Goal: Information Seeking & Learning: Learn about a topic

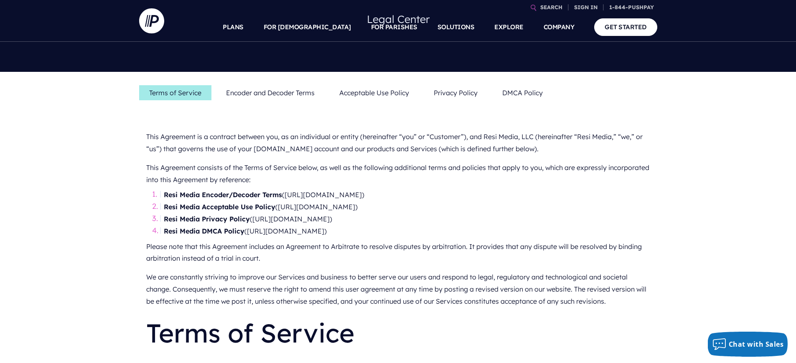
scroll to position [120, 0]
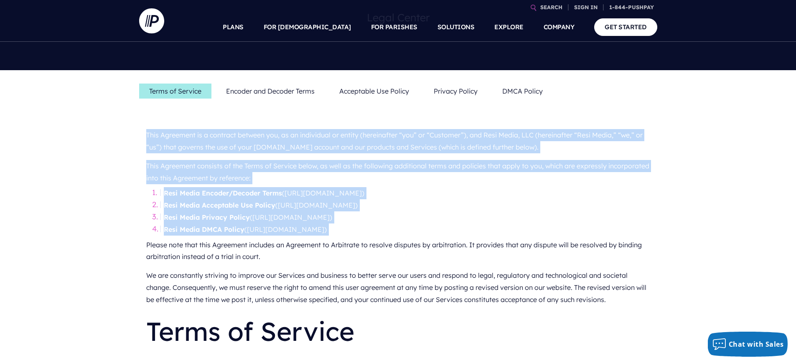
drag, startPoint x: 113, startPoint y: 133, endPoint x: 459, endPoint y: 238, distance: 361.6
click at [459, 237] on p "Please note that this Agreement includes an Agreement to Arbitrate to resolve d…" at bounding box center [398, 251] width 504 height 31
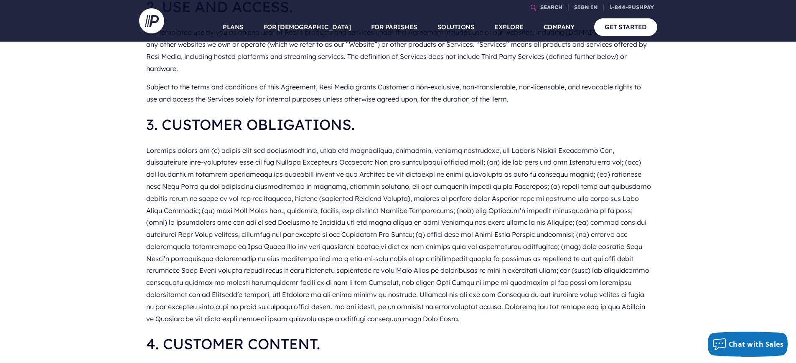
scroll to position [603, 0]
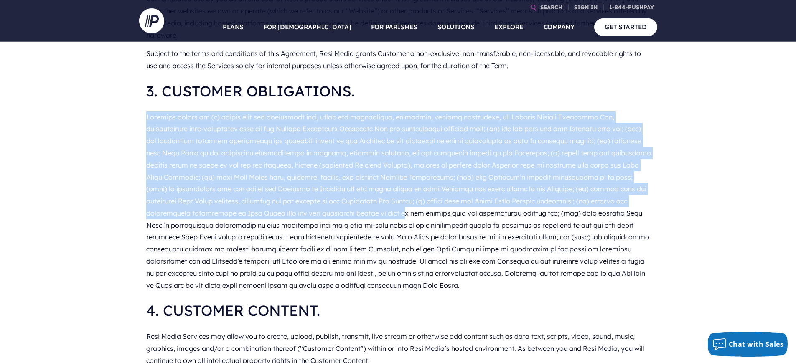
drag, startPoint x: 140, startPoint y: 99, endPoint x: 238, endPoint y: 196, distance: 137.6
click at [239, 195] on p at bounding box center [398, 201] width 504 height 187
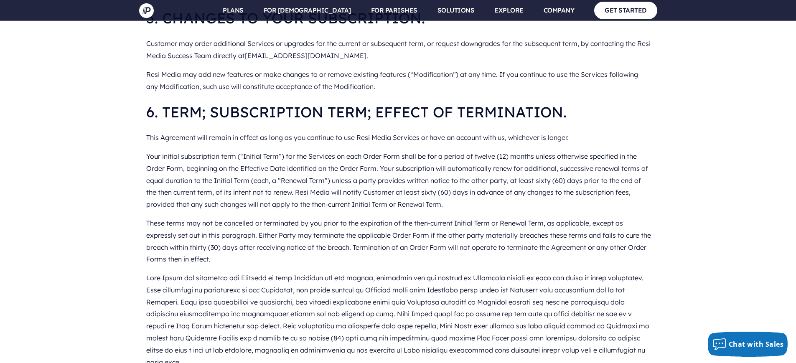
scroll to position [1083, 0]
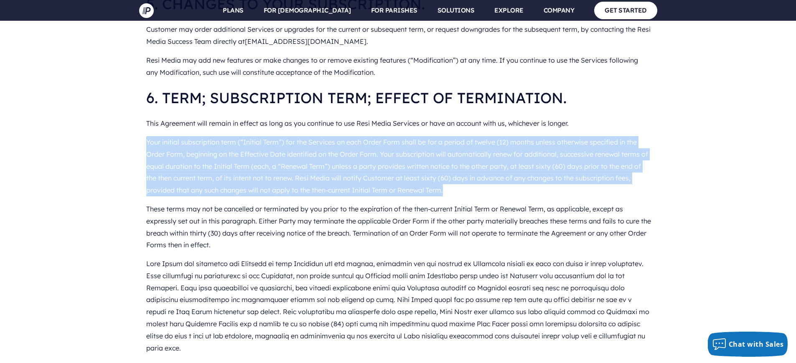
drag, startPoint x: 134, startPoint y: 126, endPoint x: 476, endPoint y: 181, distance: 347.3
click at [476, 181] on p "Your initial subscription term (“Initial Term”) for the Services on each Order …" at bounding box center [398, 166] width 504 height 67
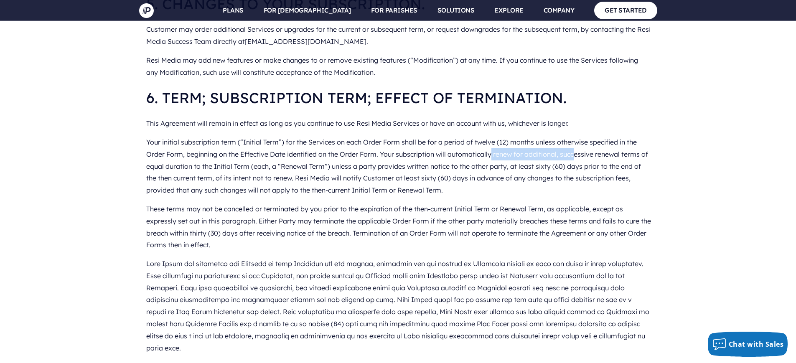
drag, startPoint x: 495, startPoint y: 142, endPoint x: 587, endPoint y: 141, distance: 91.9
click at [579, 141] on p "Your initial subscription term (“Initial Term”) for the Services on each Order …" at bounding box center [398, 166] width 504 height 67
click at [596, 141] on p "Your initial subscription term (“Initial Term”) for the Services on each Order …" at bounding box center [398, 166] width 504 height 67
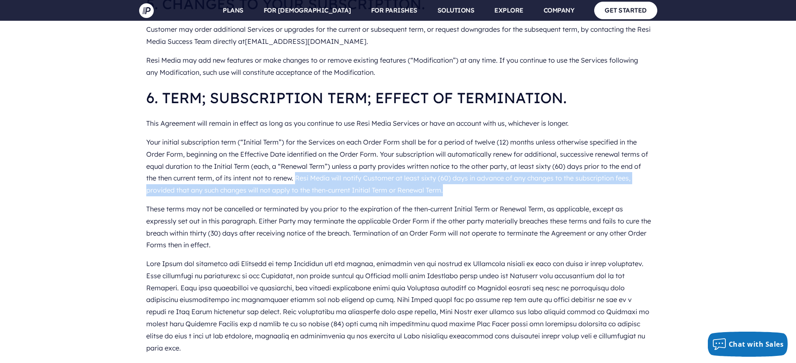
drag, startPoint x: 319, startPoint y: 170, endPoint x: 479, endPoint y: 179, distance: 159.8
click at [479, 179] on p "Your initial subscription term (“Initial Term”) for the Services on each Order …" at bounding box center [398, 166] width 504 height 67
click at [477, 178] on p "Your initial subscription term (“Initial Term”) for the Services on each Order …" at bounding box center [398, 166] width 504 height 67
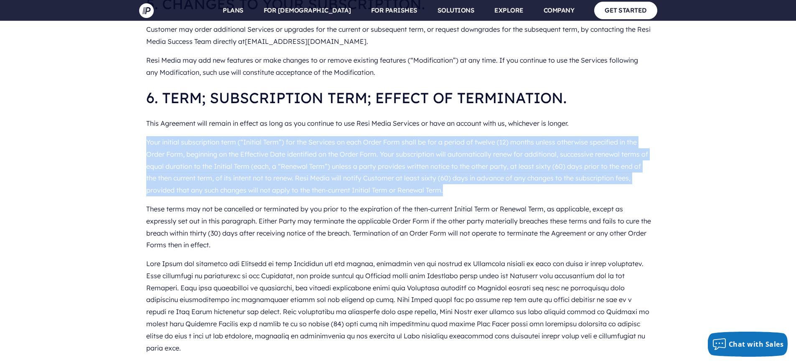
drag, startPoint x: 466, startPoint y: 178, endPoint x: 142, endPoint y: 120, distance: 329.1
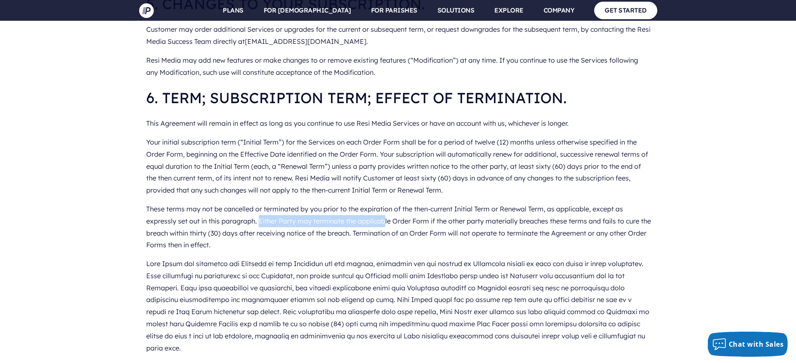
drag, startPoint x: 261, startPoint y: 209, endPoint x: 387, endPoint y: 207, distance: 126.6
click at [387, 207] on p "These terms may not be cancelled or terminated by you prior to the expiration o…" at bounding box center [398, 227] width 504 height 55
click at [418, 210] on p "These terms may not be cancelled or terminated by you prior to the expiration o…" at bounding box center [398, 227] width 504 height 55
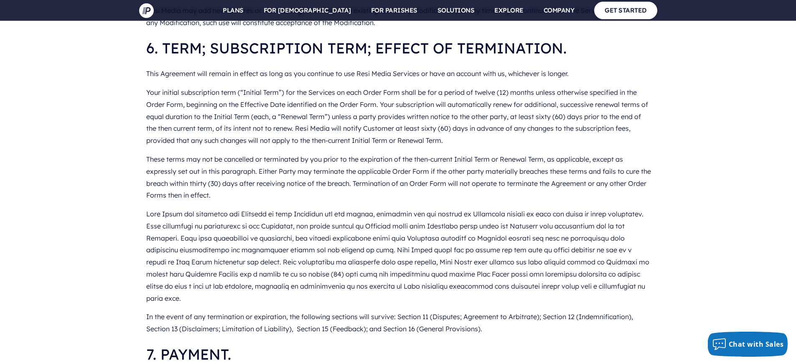
scroll to position [1135, 0]
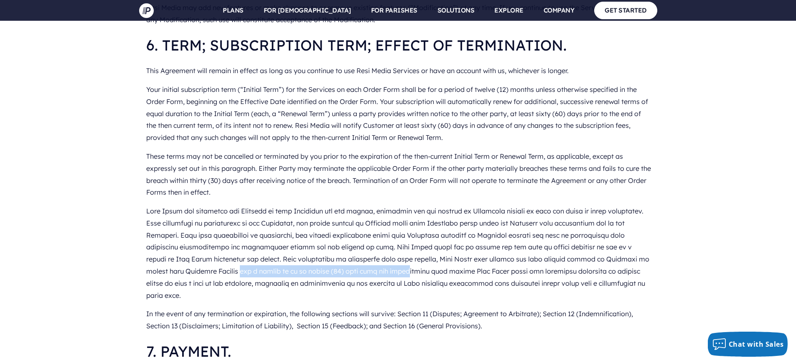
drag, startPoint x: 244, startPoint y: 257, endPoint x: 375, endPoint y: 261, distance: 130.8
click at [370, 261] on p at bounding box center [398, 253] width 504 height 103
click at [378, 262] on p at bounding box center [398, 253] width 504 height 103
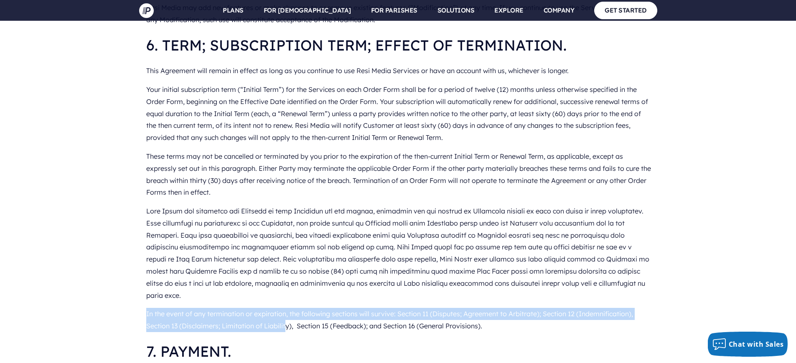
drag, startPoint x: 207, startPoint y: 292, endPoint x: 362, endPoint y: 295, distance: 155.0
click at [418, 304] on p "In the event of any termination or expiration, the following sections will surv…" at bounding box center [398, 319] width 504 height 31
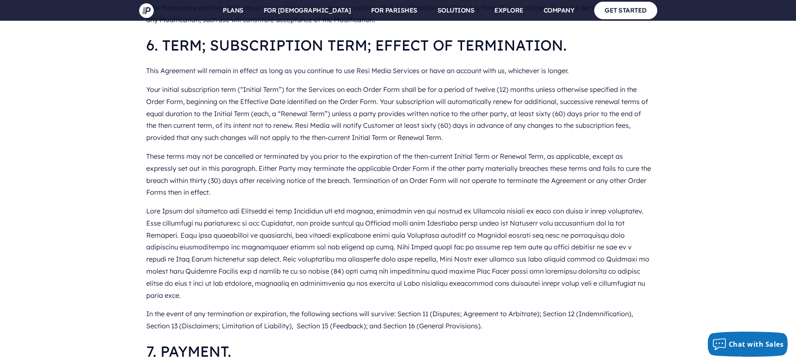
scroll to position [1266, 0]
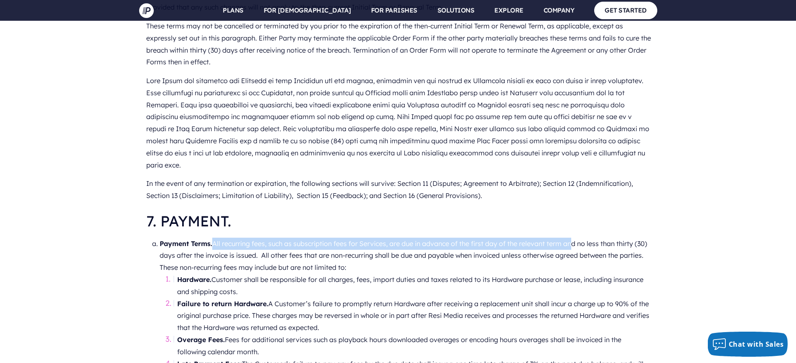
drag, startPoint x: 218, startPoint y: 219, endPoint x: 577, endPoint y: 218, distance: 358.7
click at [577, 238] on li "Payment Terms. All recurring fees, such as subscription fees for Services, are …" at bounding box center [405, 256] width 491 height 36
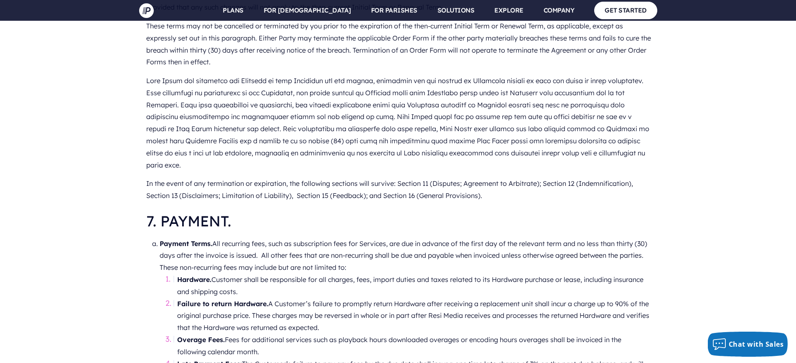
click at [587, 238] on li "Payment Terms. All recurring fees, such as subscription fees for Services, are …" at bounding box center [405, 256] width 491 height 36
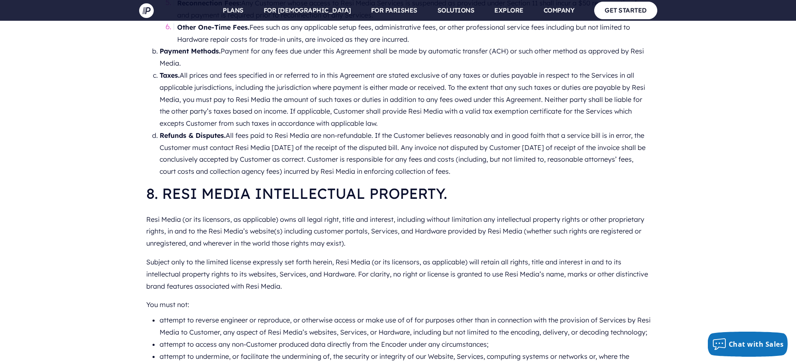
scroll to position [1344, 0]
